Goal: Find specific page/section: Find specific page/section

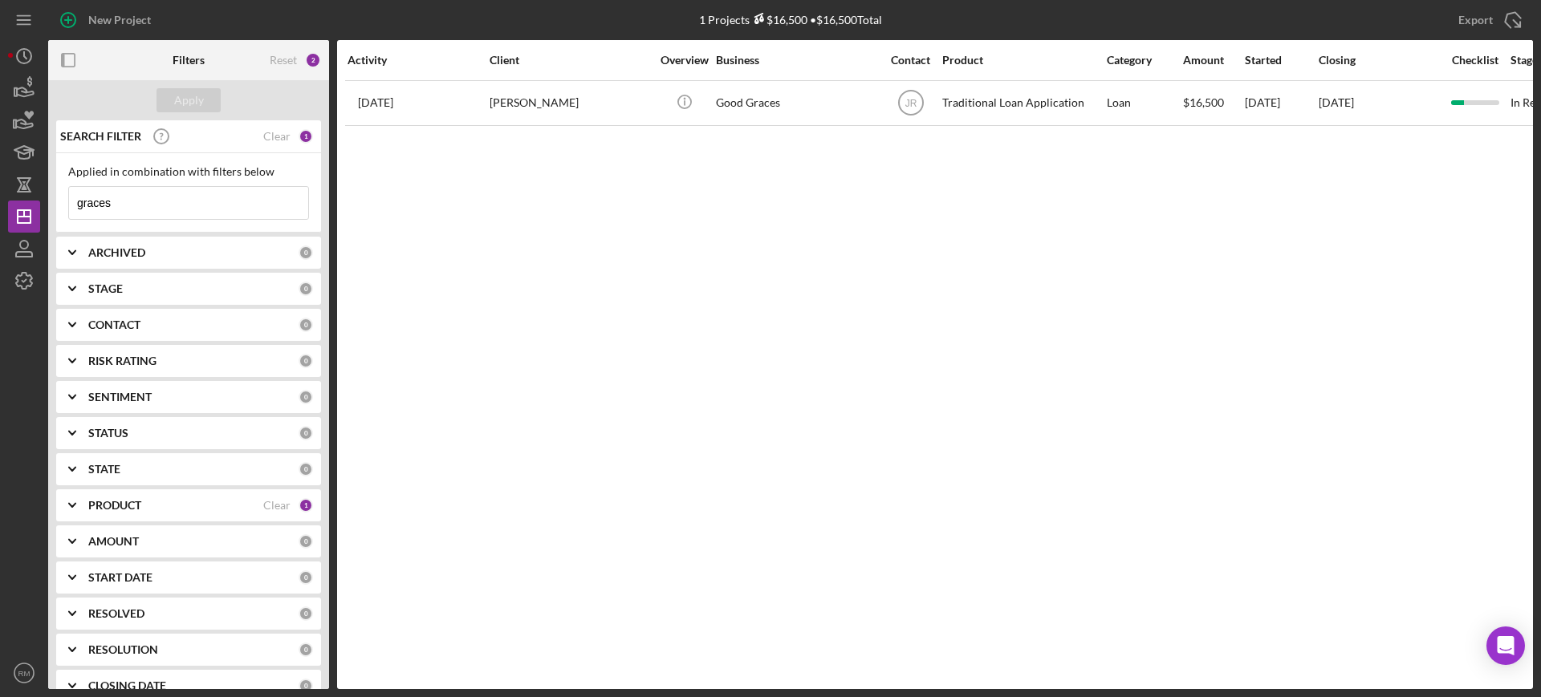
click at [179, 202] on input "graces" at bounding box center [188, 203] width 239 height 32
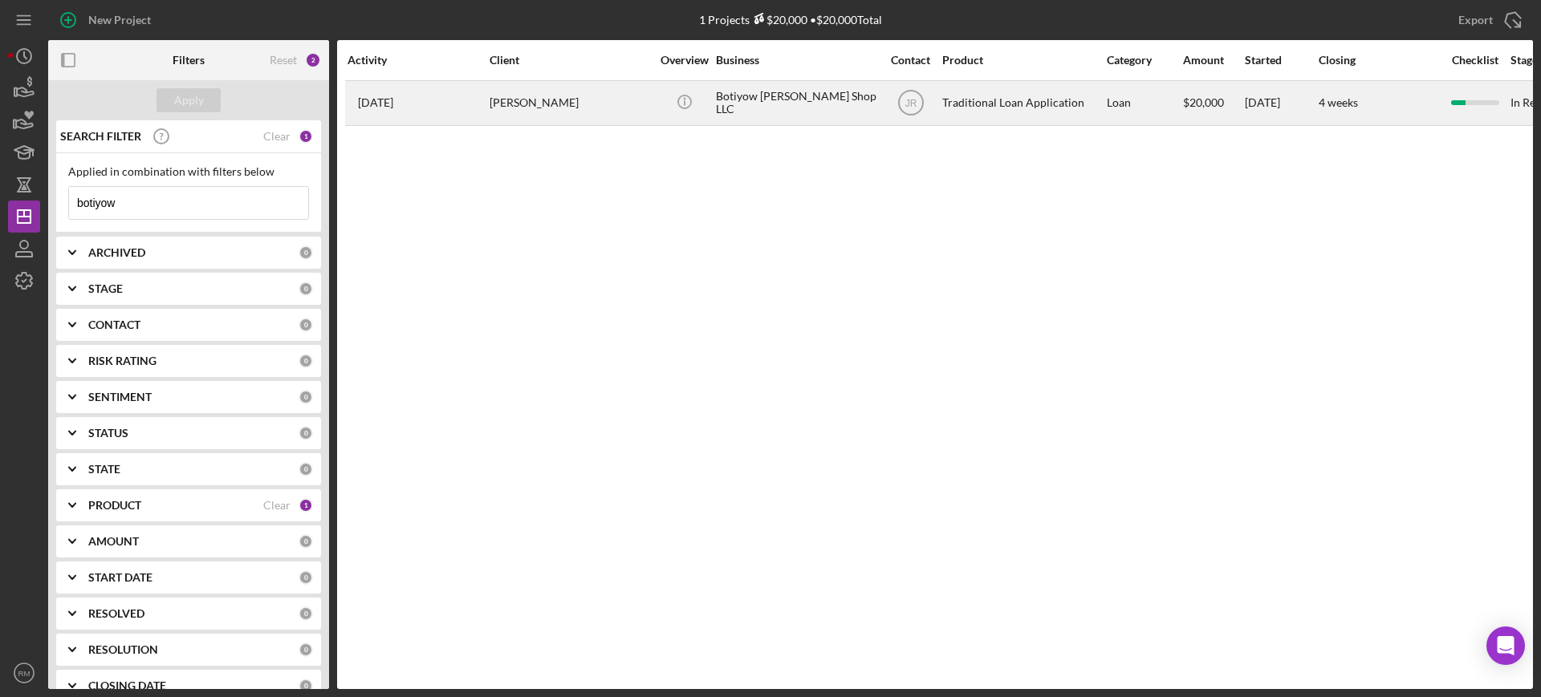
type input "botiyow"
click at [526, 106] on div "[PERSON_NAME]" at bounding box center [569, 103] width 160 height 43
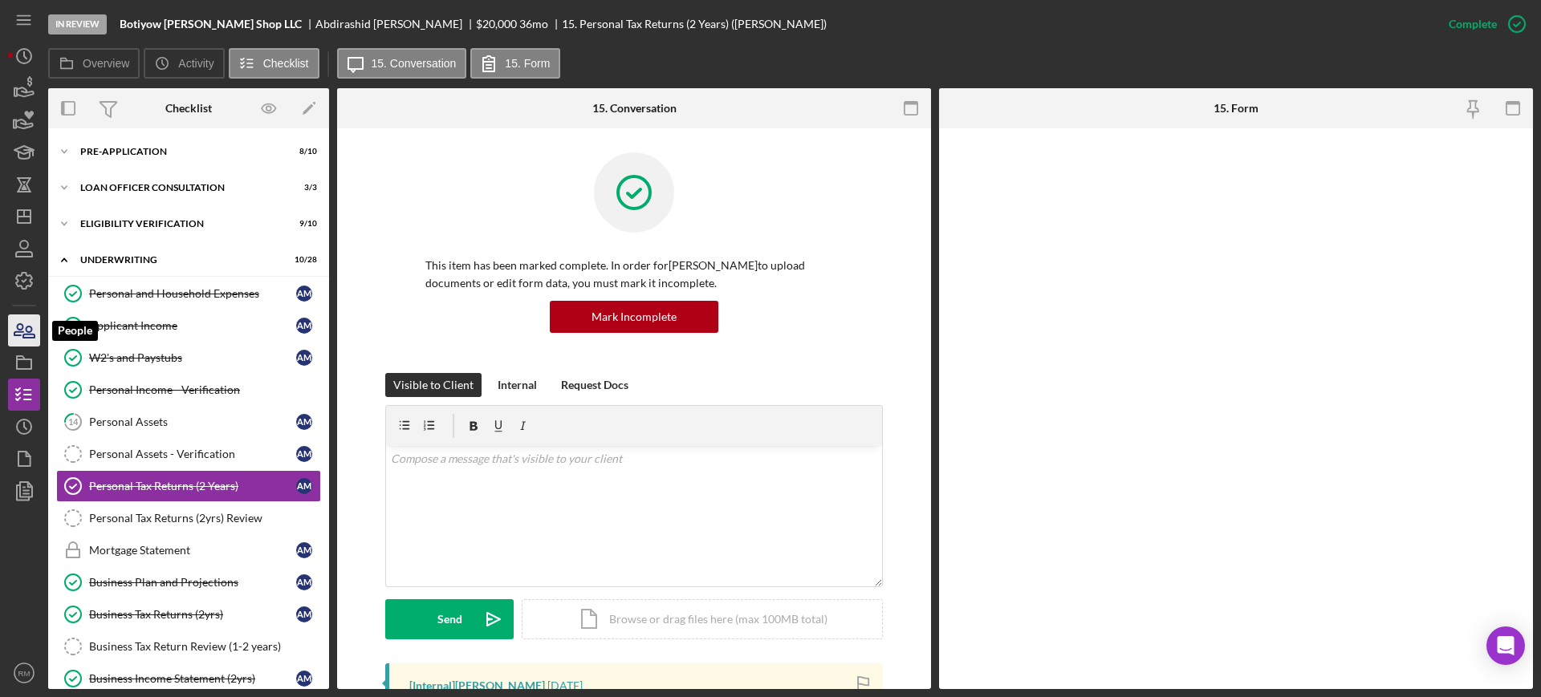
click at [30, 324] on icon "button" at bounding box center [24, 331] width 40 height 40
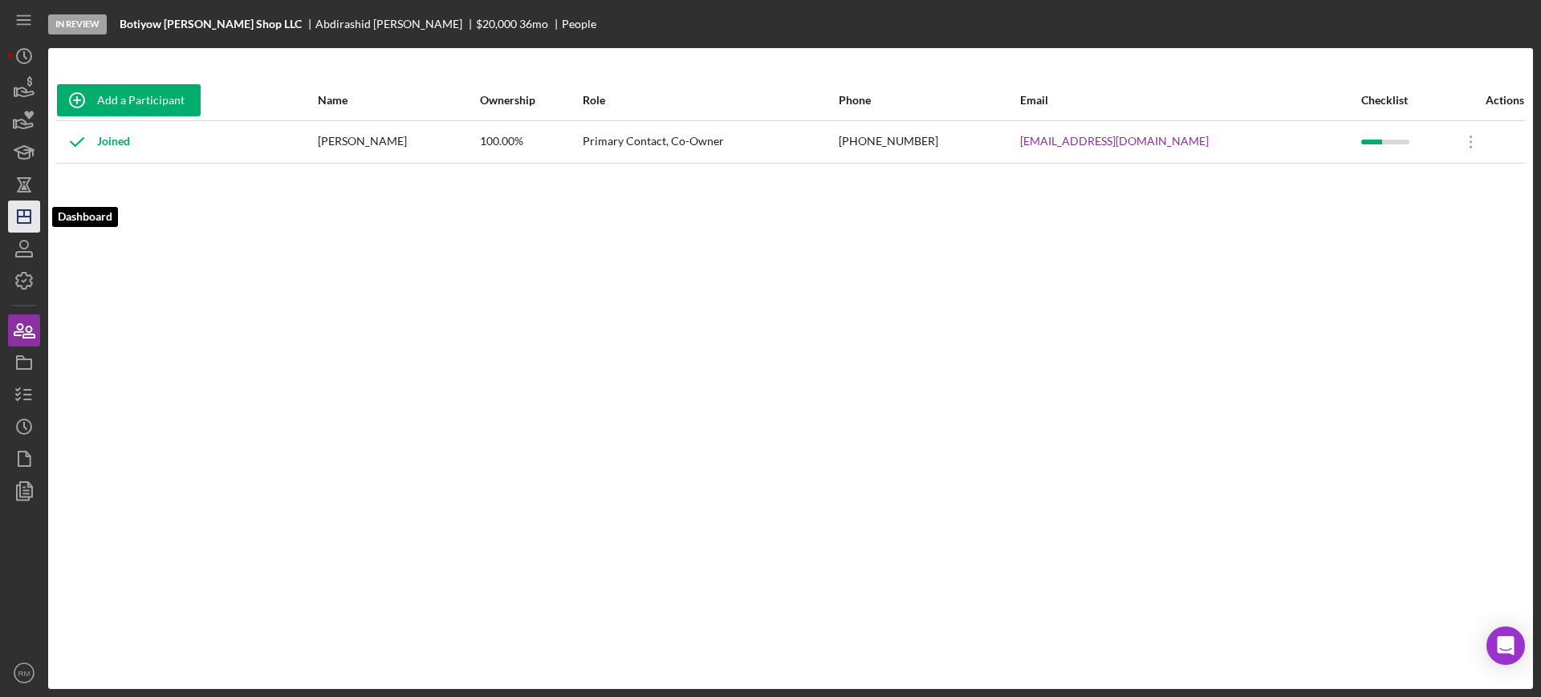
click at [18, 205] on icon "Icon/Dashboard" at bounding box center [24, 217] width 40 height 40
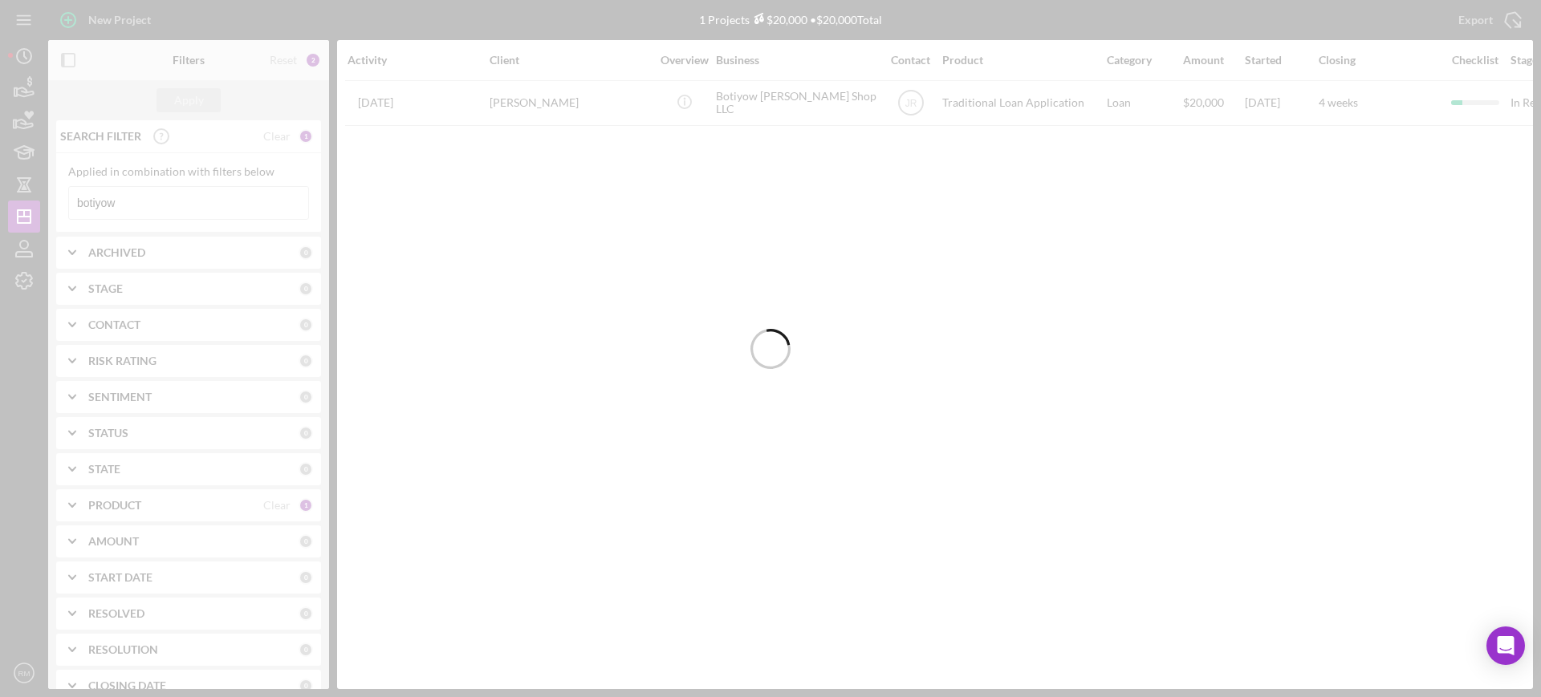
click at [162, 197] on div at bounding box center [770, 348] width 1541 height 697
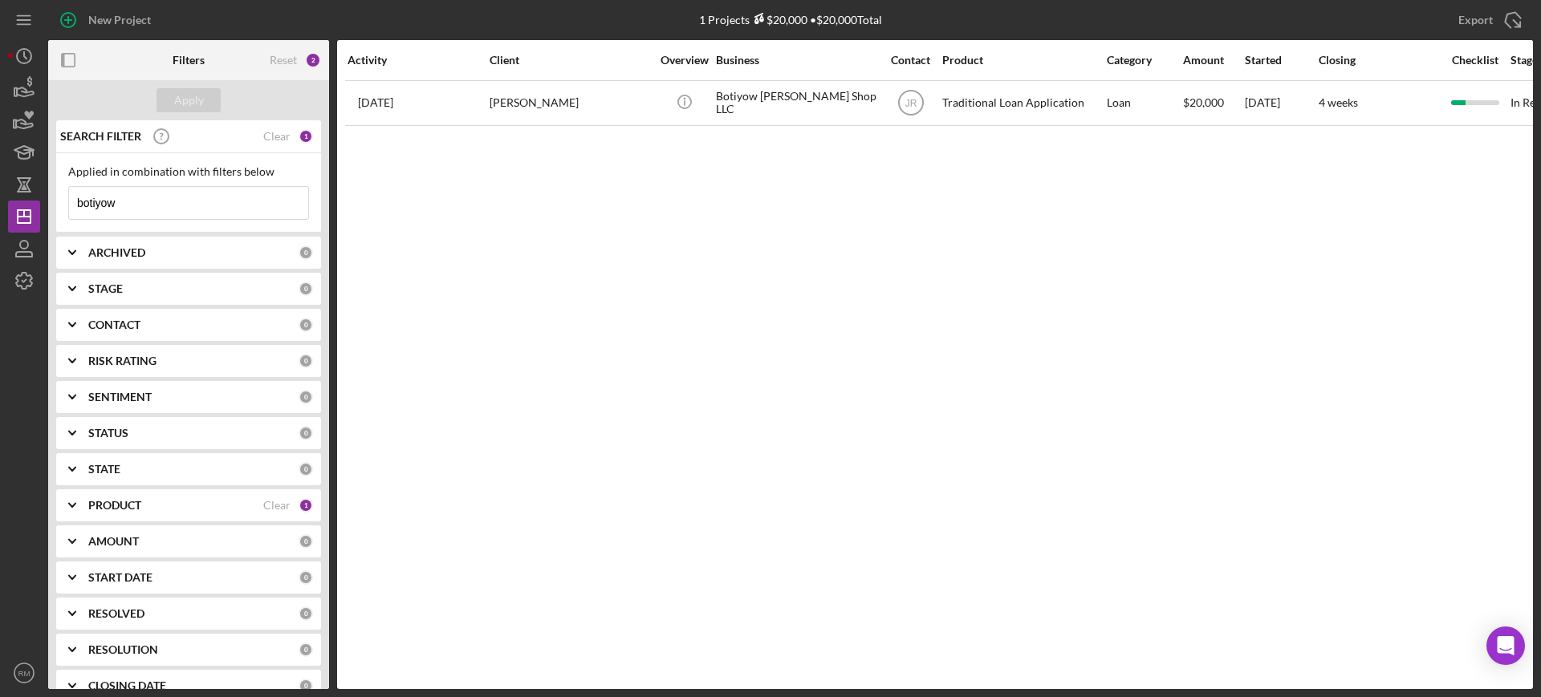
click at [162, 197] on input "botiyow" at bounding box center [188, 203] width 239 height 32
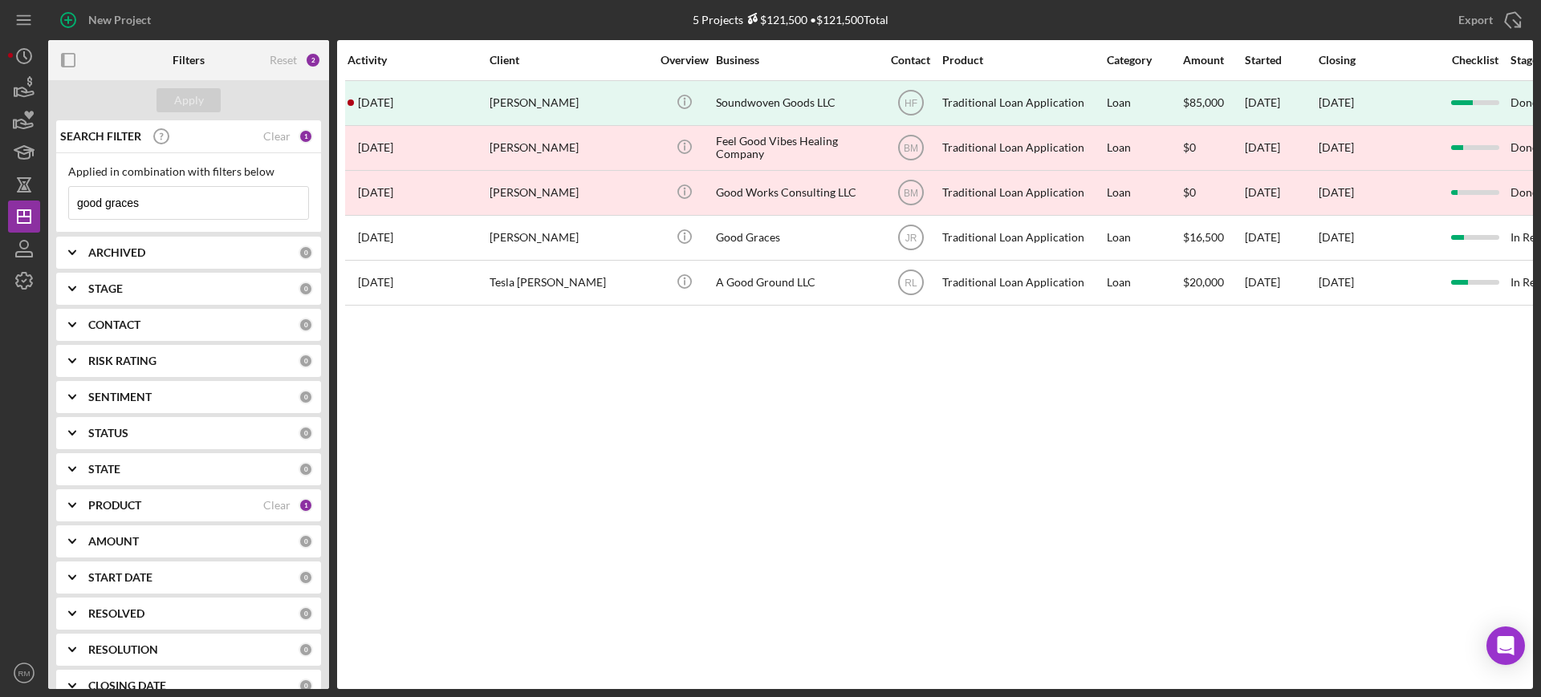
type input "good graces"
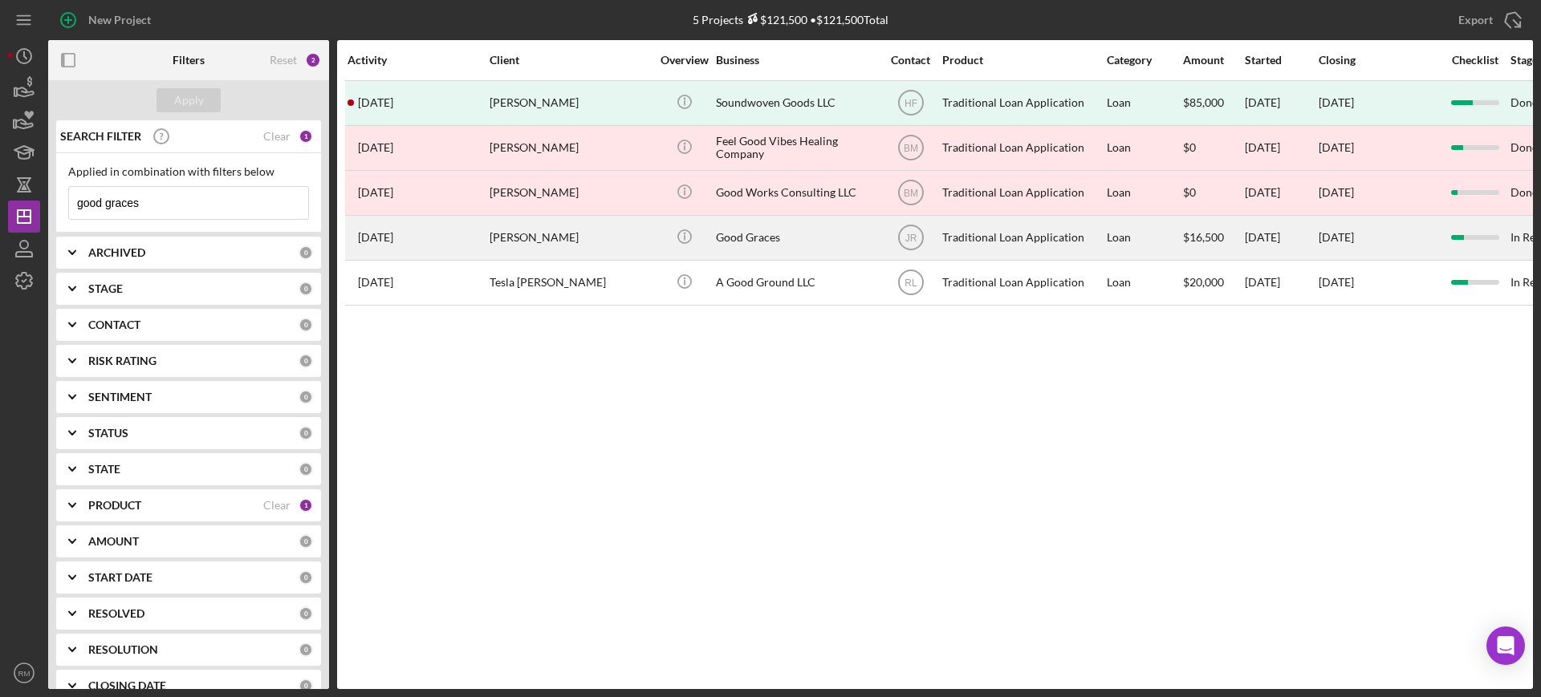
click at [534, 229] on div "[PERSON_NAME]" at bounding box center [569, 238] width 160 height 43
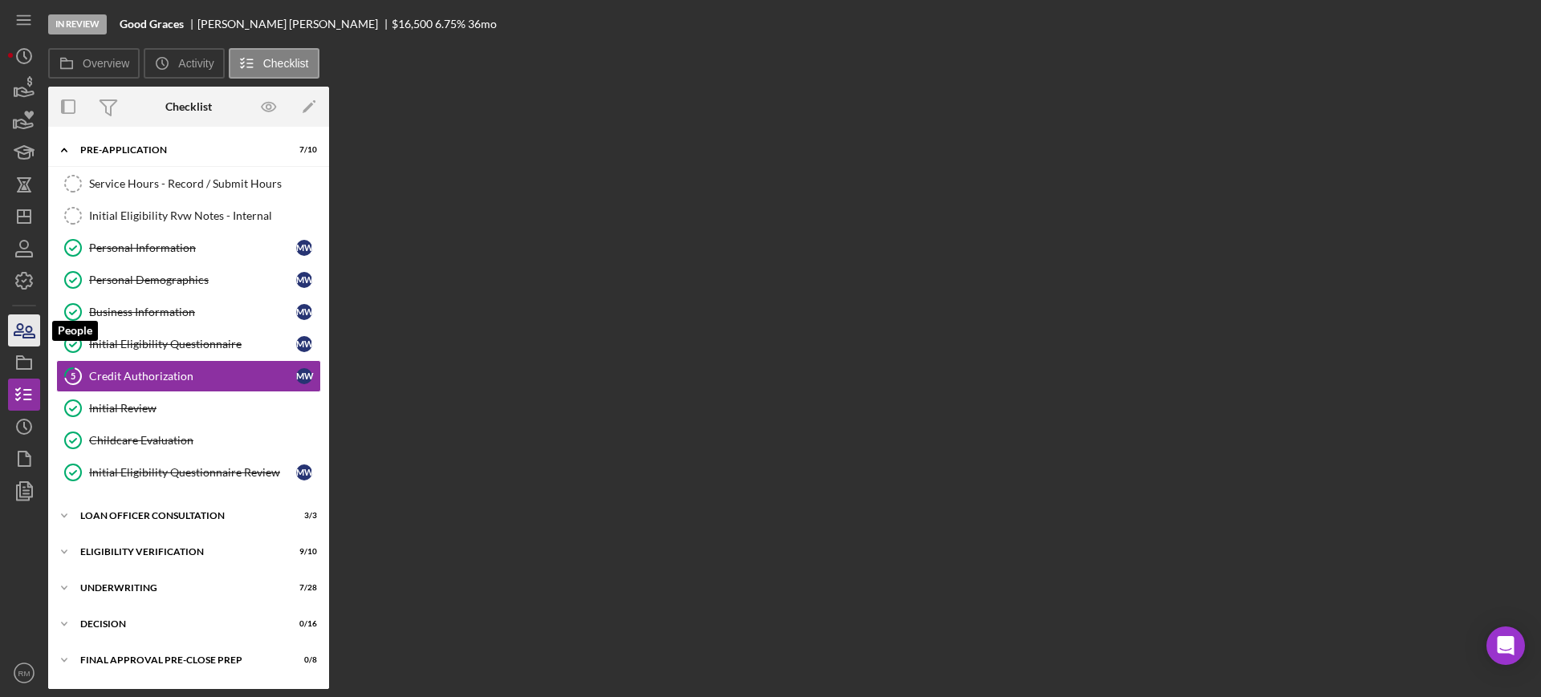
click at [36, 330] on icon "button" at bounding box center [24, 331] width 40 height 40
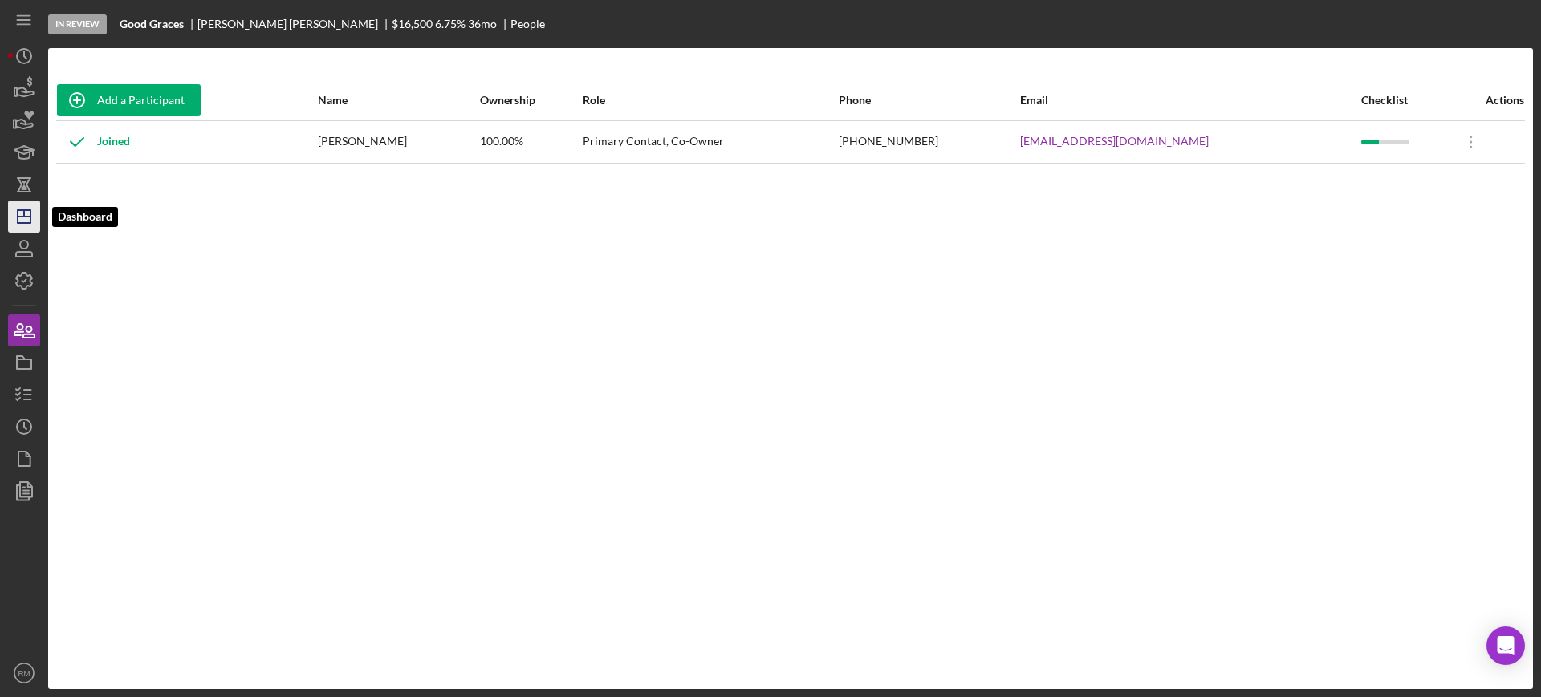
click at [30, 210] on polygon "button" at bounding box center [24, 216] width 13 height 13
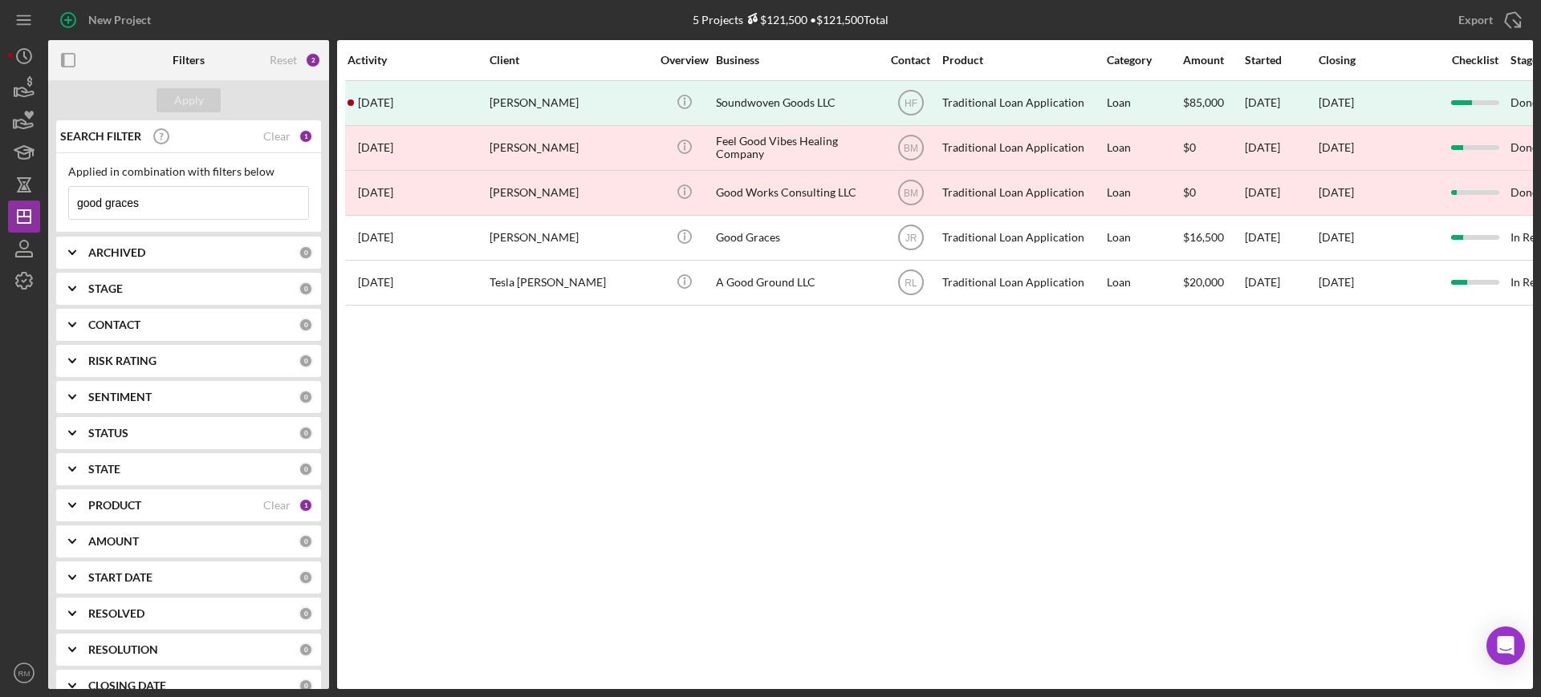
click at [200, 201] on input "good graces" at bounding box center [188, 203] width 239 height 32
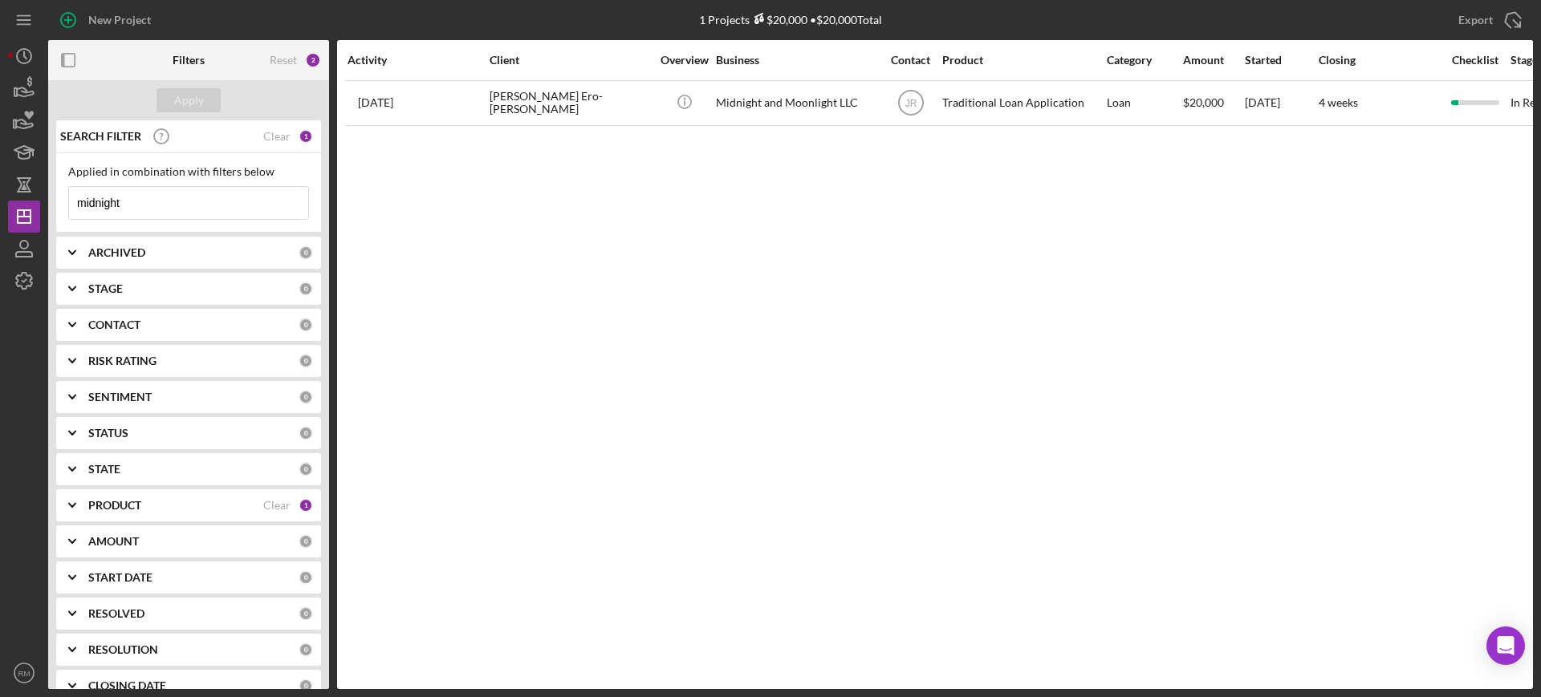
type input "midnight"
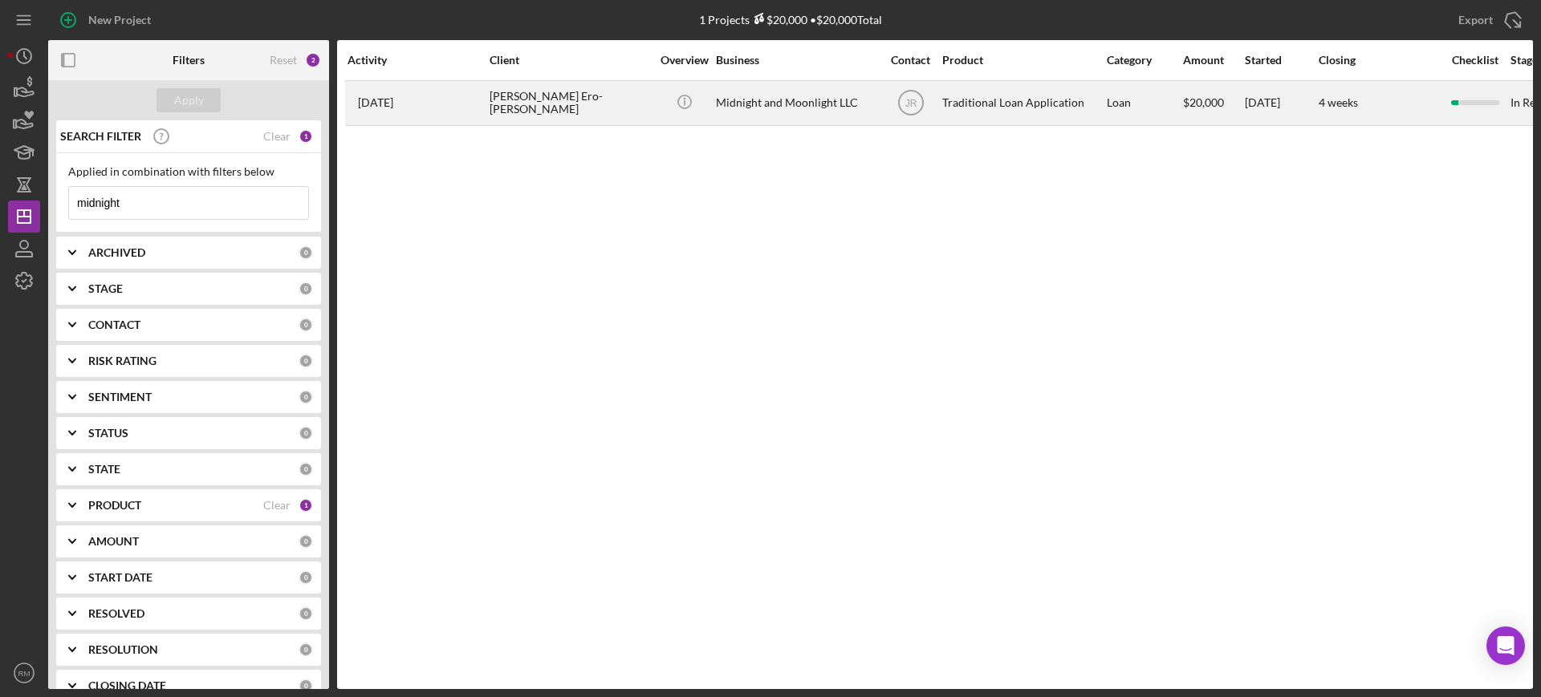
click at [486, 92] on div "[DATE] [PERSON_NAME] Ero-[PERSON_NAME]" at bounding box center [417, 103] width 140 height 43
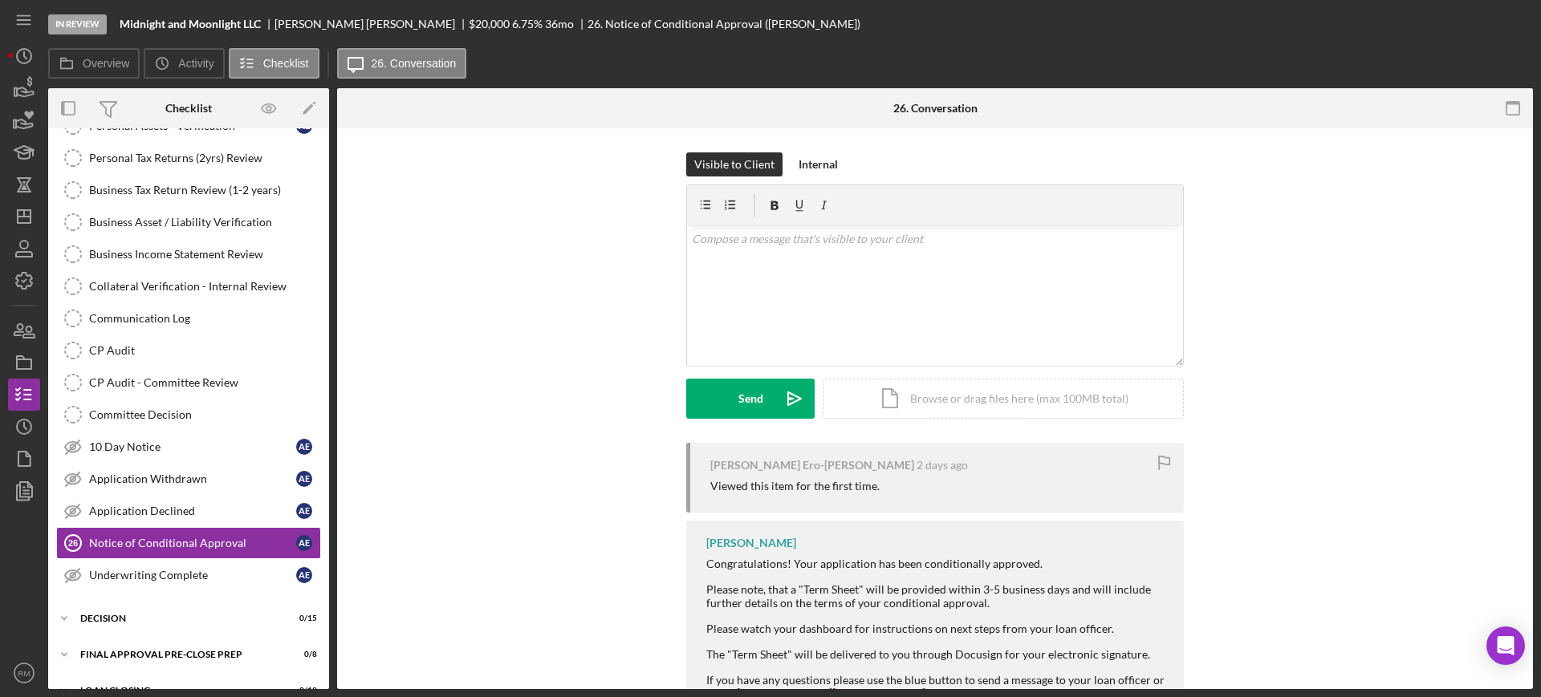
scroll to position [370, 0]
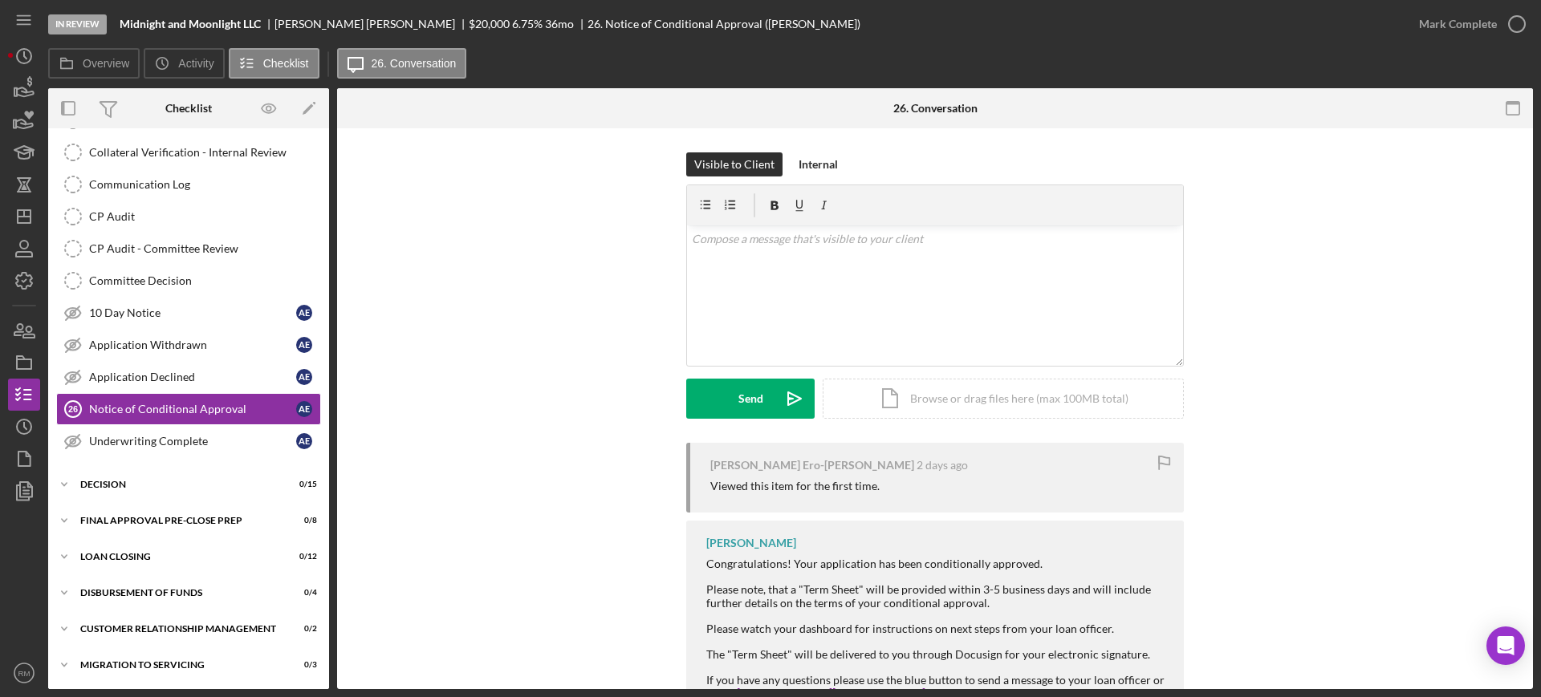
click at [7, 332] on div "In Review Midnight and Moonlight LLC [PERSON_NAME] Ero-[PERSON_NAME] $20,000 6.…" at bounding box center [770, 348] width 1541 height 697
click at [18, 335] on icon "button" at bounding box center [18, 329] width 9 height 11
